Goal: Task Accomplishment & Management: Manage account settings

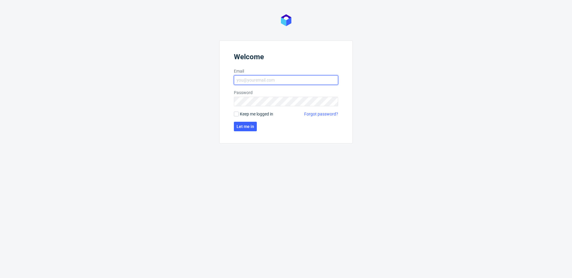
type input "[EMAIL_ADDRESS][DOMAIN_NAME]"
click at [240, 113] on span "Keep me logged in" at bounding box center [256, 114] width 33 height 6
click at [239, 113] on input "Keep me logged in" at bounding box center [236, 114] width 5 height 5
checkbox input "true"
click at [242, 125] on span "Let me in" at bounding box center [246, 127] width 18 height 4
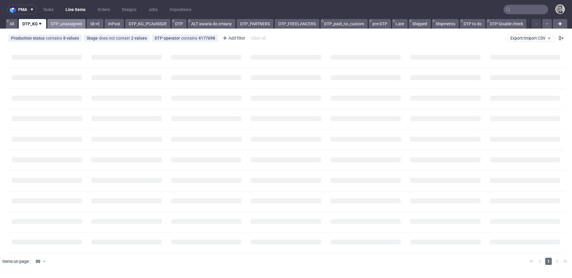
click at [75, 25] on link "DTP_unassigned" at bounding box center [66, 24] width 38 height 10
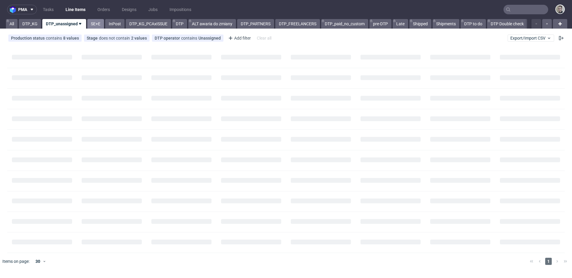
click at [100, 24] on link "SE+E" at bounding box center [95, 24] width 17 height 10
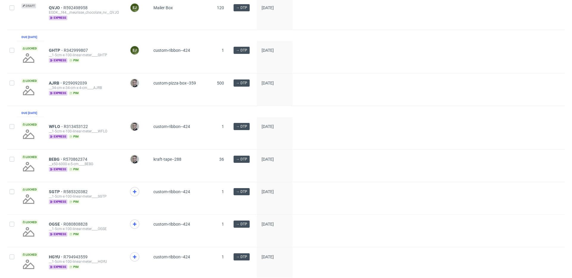
scroll to position [337, 0]
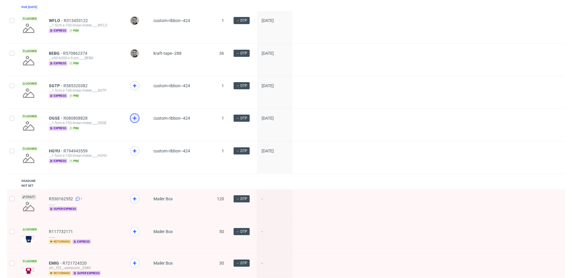
click at [134, 120] on use at bounding box center [135, 118] width 4 height 4
click at [134, 156] on div at bounding box center [135, 151] width 10 height 10
click at [133, 89] on icon at bounding box center [134, 85] width 7 height 7
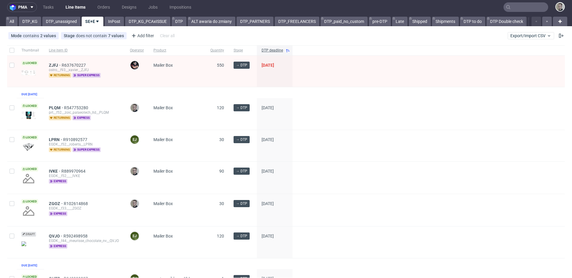
scroll to position [0, 0]
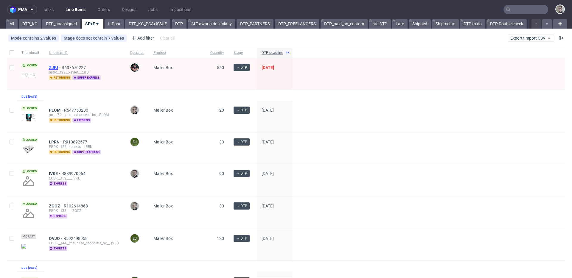
click at [52, 66] on span "ZJFJ" at bounding box center [55, 67] width 13 height 5
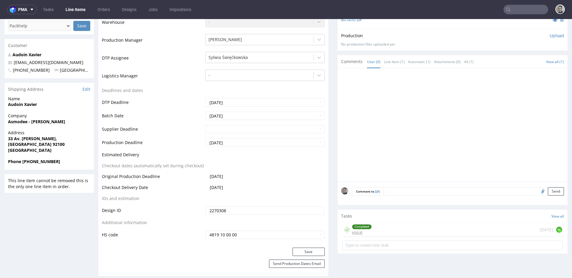
click at [379, 228] on div "Completed ISSUE today GL" at bounding box center [452, 230] width 220 height 14
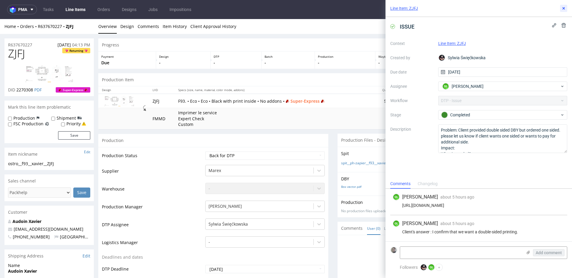
click at [564, 7] on use at bounding box center [563, 8] width 2 height 2
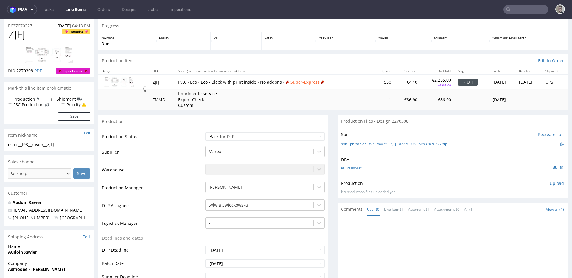
scroll to position [190, 0]
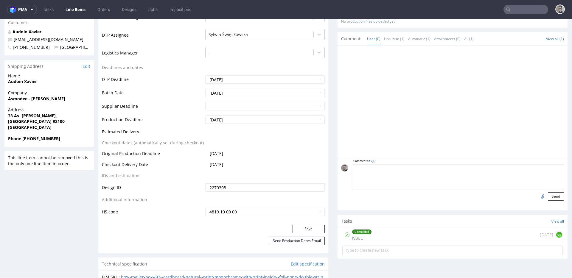
click at [397, 168] on textarea at bounding box center [458, 177] width 212 height 26
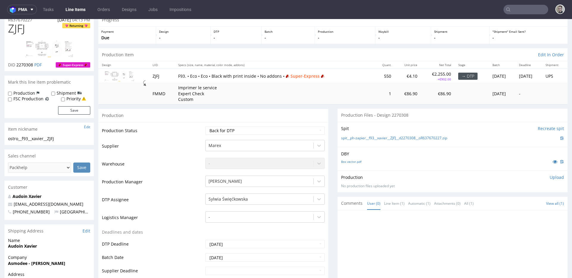
scroll to position [0, 0]
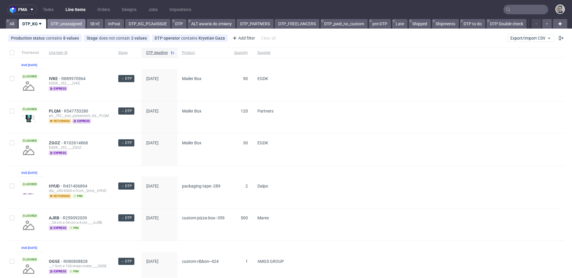
click at [73, 20] on link "DTP_unassigned" at bounding box center [66, 24] width 38 height 10
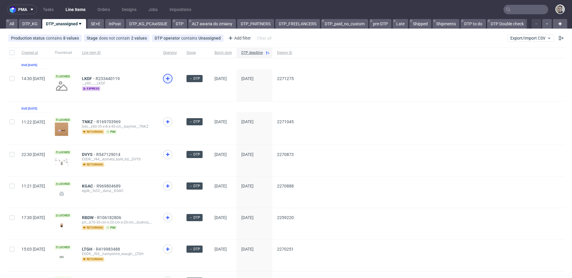
click at [171, 78] on icon at bounding box center [167, 78] width 7 height 7
click at [93, 22] on link "SE+E" at bounding box center [95, 24] width 17 height 10
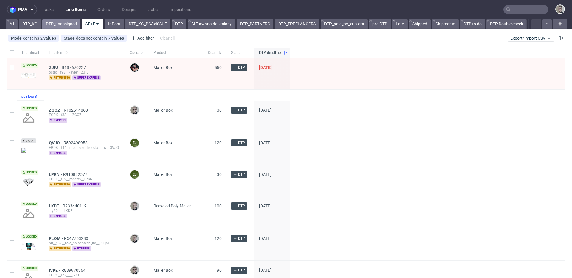
click at [67, 27] on link "DTP_unassigned" at bounding box center [61, 24] width 38 height 10
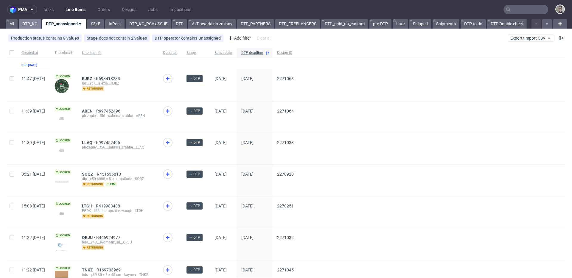
click at [26, 23] on link "DTP_KG" at bounding box center [30, 24] width 22 height 10
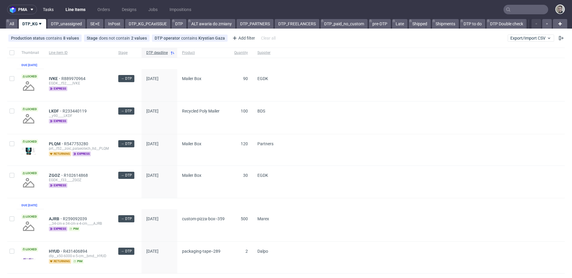
click at [52, 11] on link "Tasks" at bounding box center [48, 10] width 18 height 10
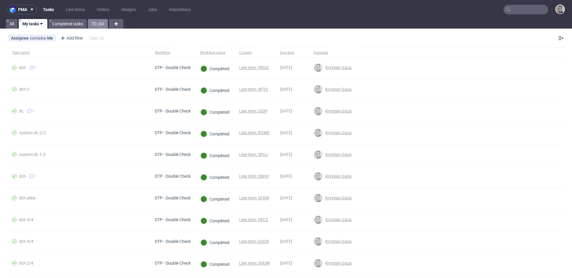
click at [97, 23] on link "TO_DO" at bounding box center [98, 24] width 20 height 10
